Goal: Download file/media

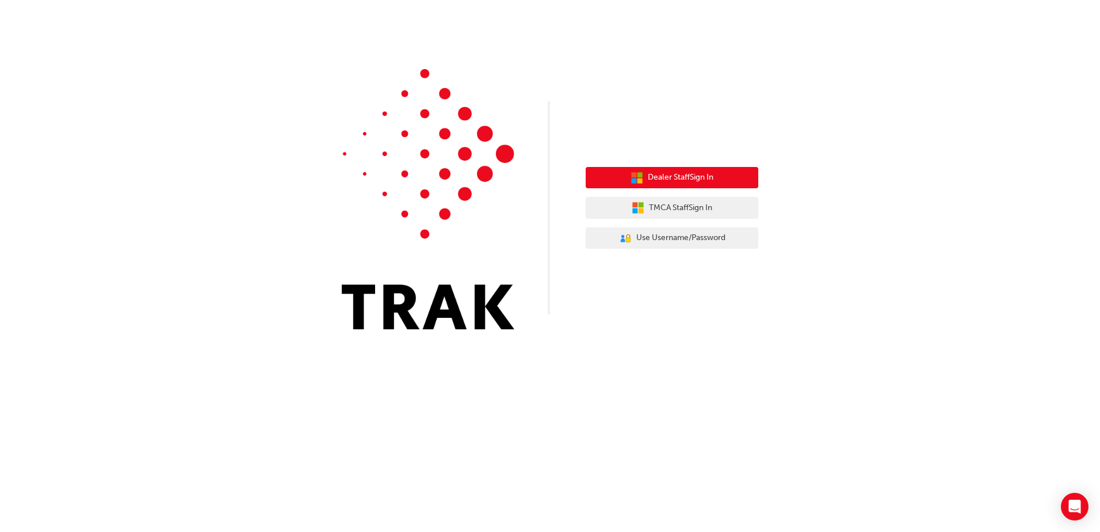
click at [728, 177] on button "Dealer Staff Sign In" at bounding box center [672, 178] width 173 height 22
